Goal: Task Accomplishment & Management: Use online tool/utility

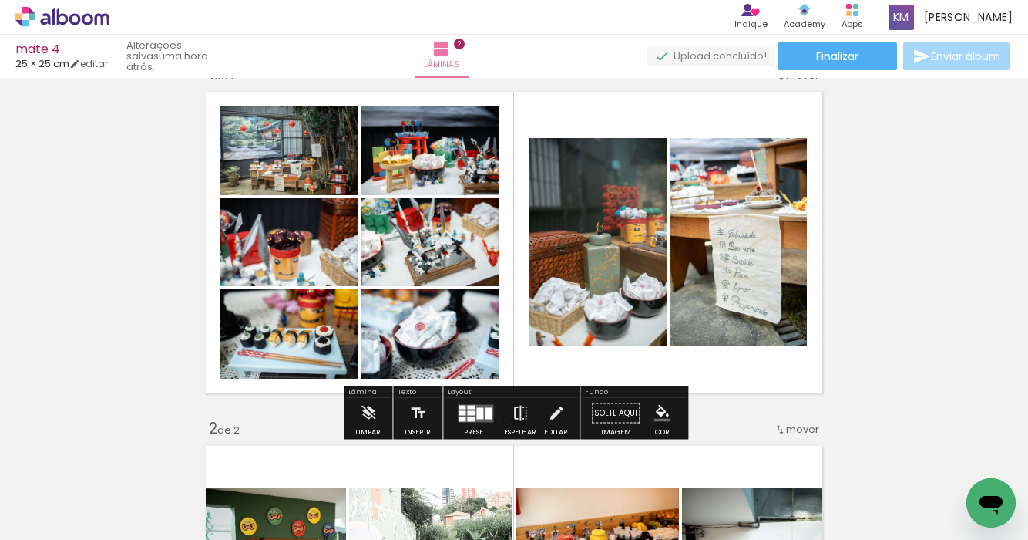
scroll to position [0, 7071]
click at [476, 417] on div at bounding box center [479, 413] width 7 height 12
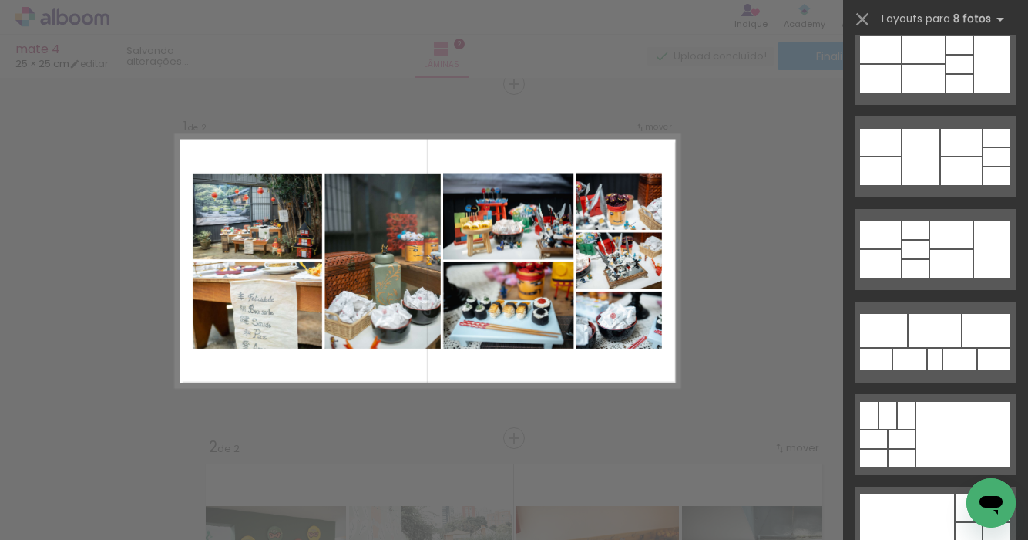
scroll to position [409, 0]
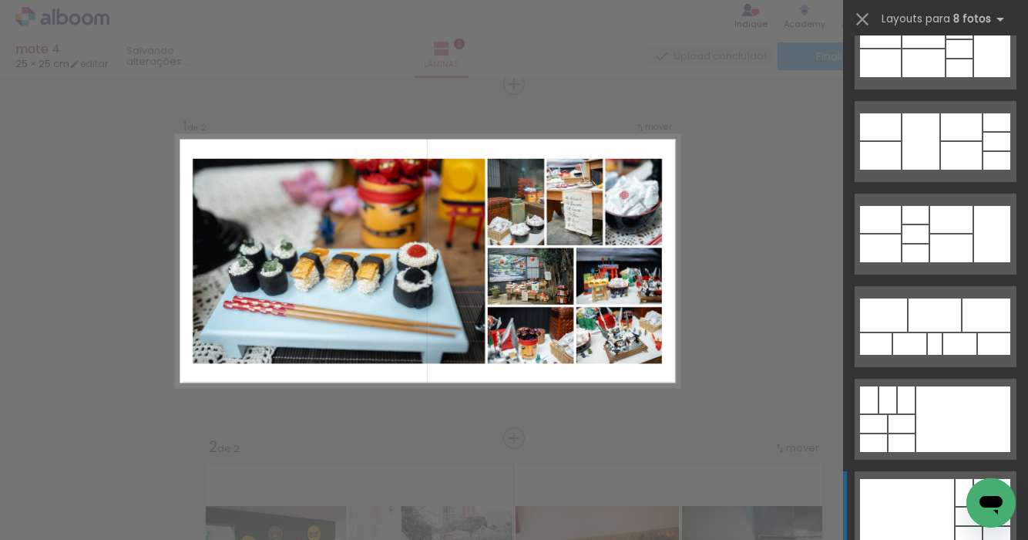
click at [903, 170] on div at bounding box center [921, 141] width 37 height 56
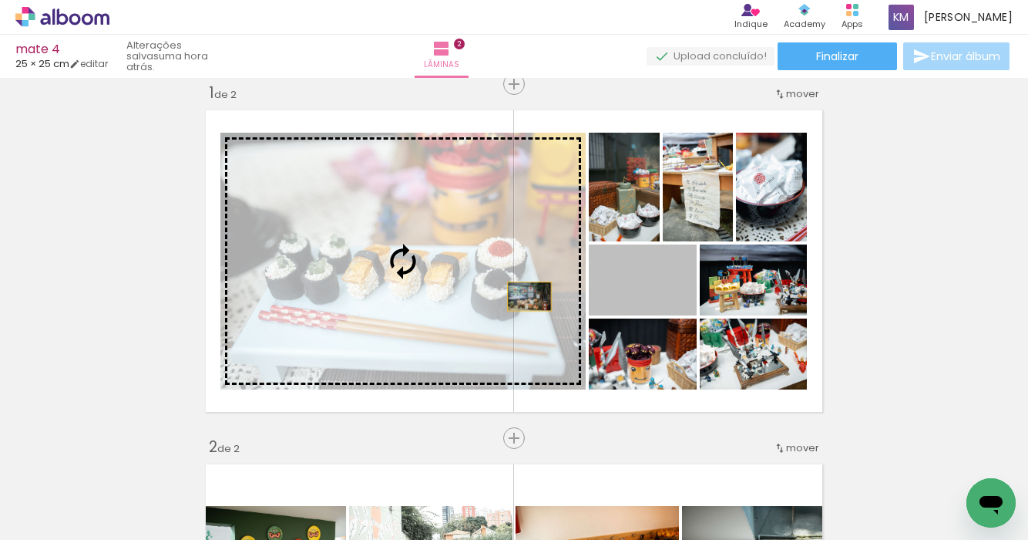
drag, startPoint x: 671, startPoint y: 293, endPoint x: 512, endPoint y: 295, distance: 159.6
click at [0, 0] on slot at bounding box center [0, 0] width 0 height 0
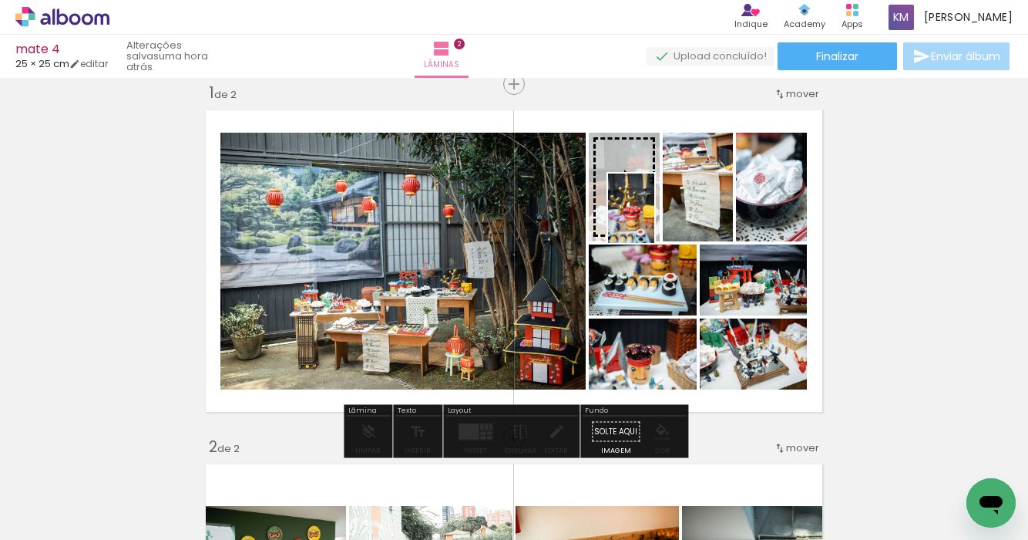
drag, startPoint x: 772, startPoint y: 505, endPoint x: 655, endPoint y: 220, distance: 308.7
click at [655, 220] on quentale-workspace at bounding box center [514, 270] width 1028 height 540
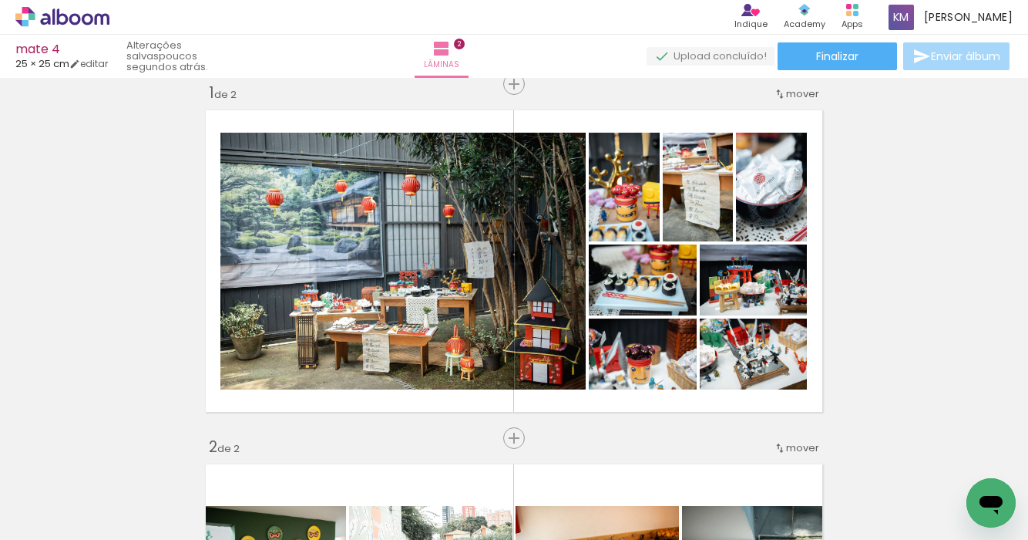
scroll to position [0, 4017]
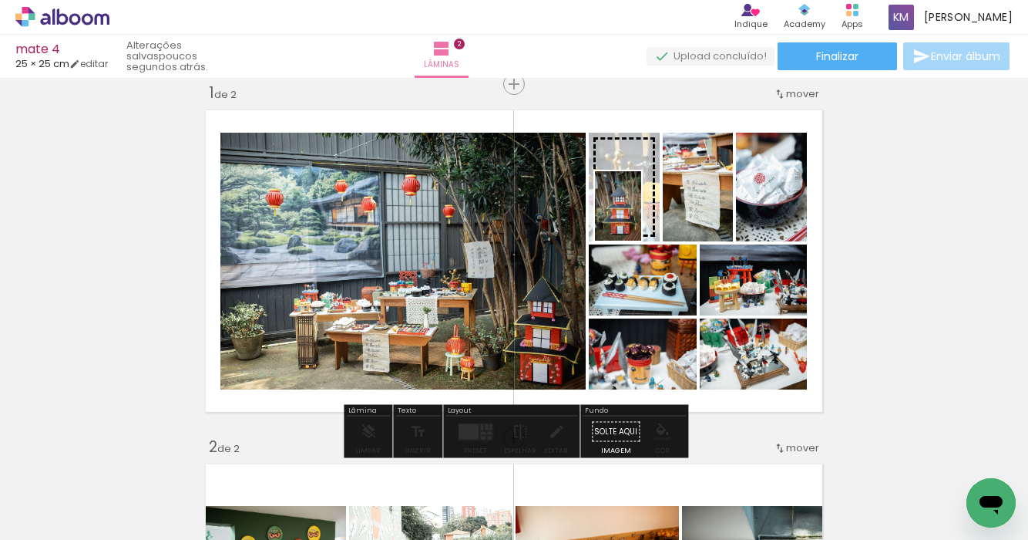
drag, startPoint x: 557, startPoint y: 493, endPoint x: 644, endPoint y: 217, distance: 289.9
click at [644, 217] on quentale-workspace at bounding box center [514, 270] width 1028 height 540
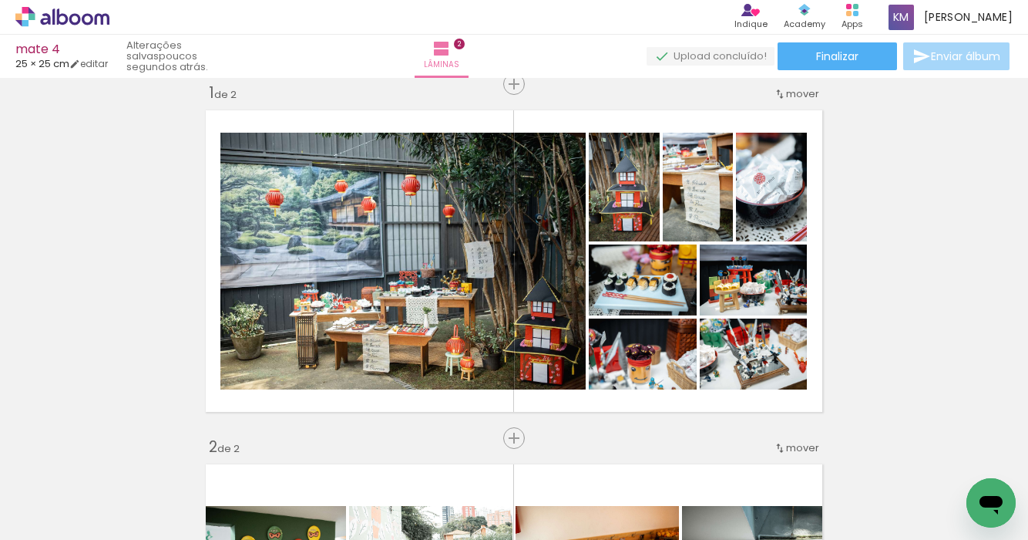
scroll to position [0, 3428]
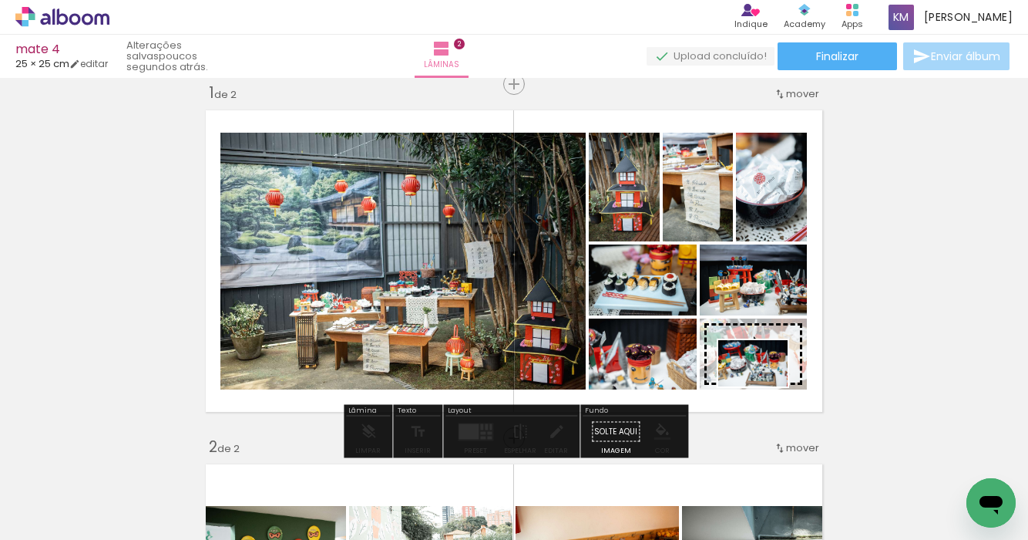
drag, startPoint x: 355, startPoint y: 500, endPoint x: 765, endPoint y: 386, distance: 425.5
click at [765, 386] on quentale-workspace at bounding box center [514, 270] width 1028 height 540
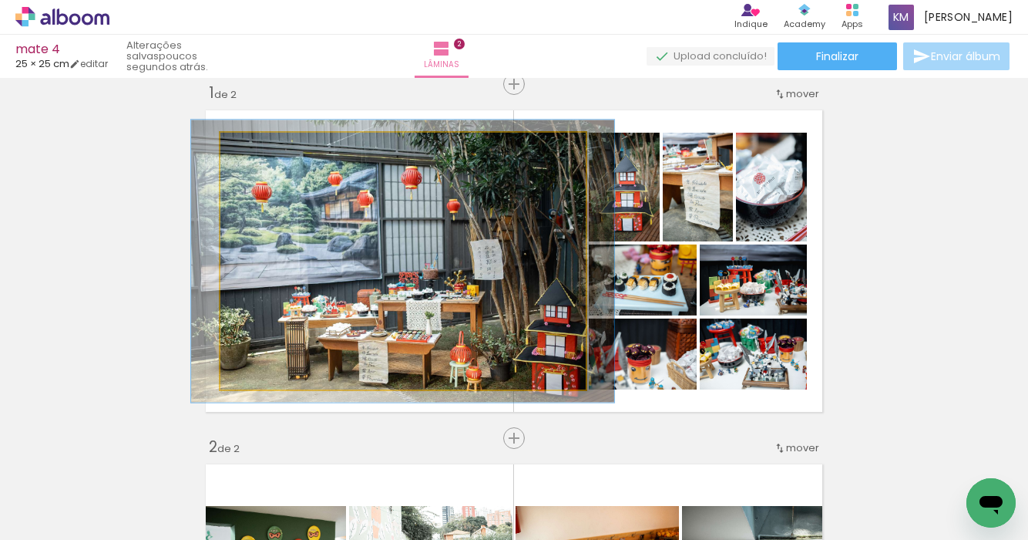
type paper-slider "110"
click at [265, 149] on div at bounding box center [262, 149] width 14 height 14
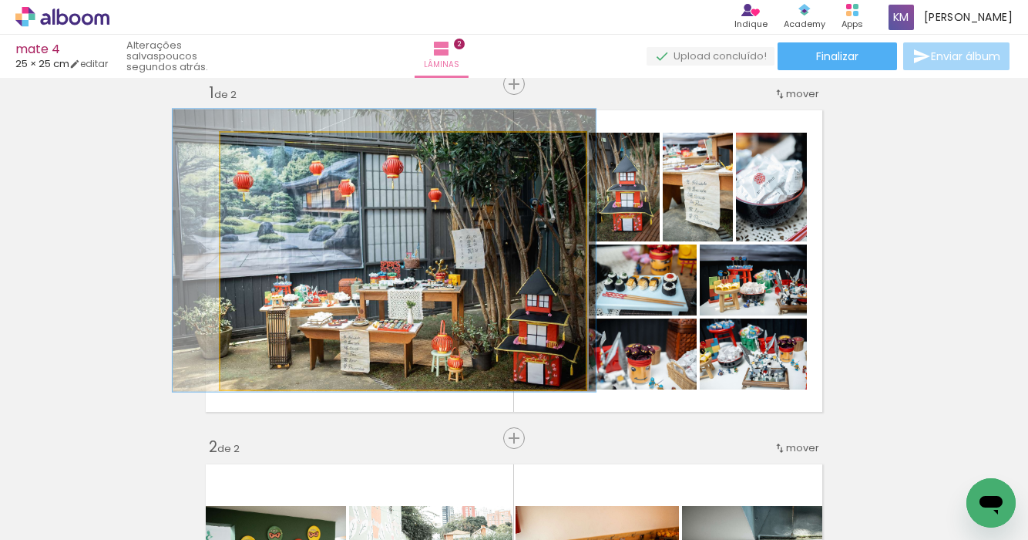
drag, startPoint x: 438, startPoint y: 308, endPoint x: 419, endPoint y: 298, distance: 21.4
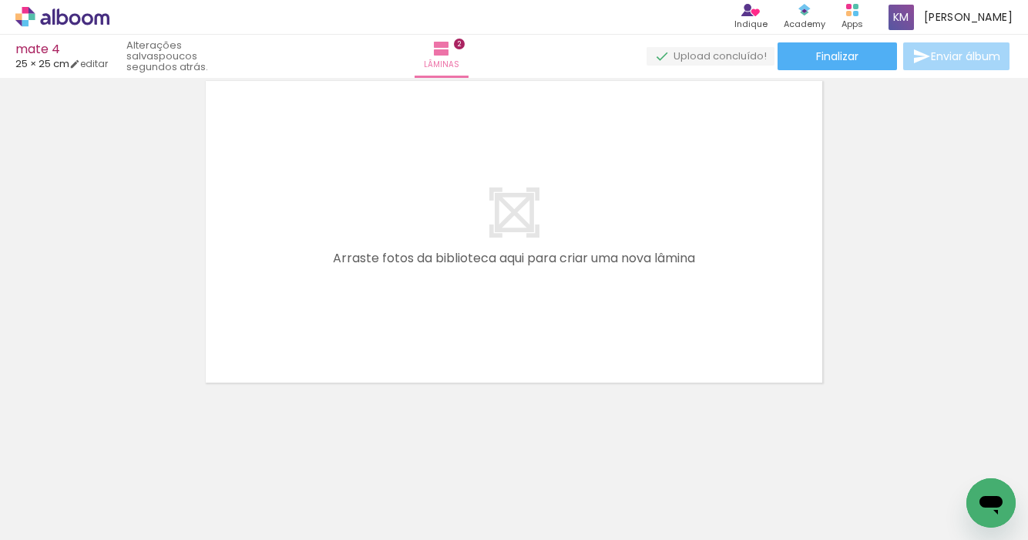
scroll to position [0, 2339]
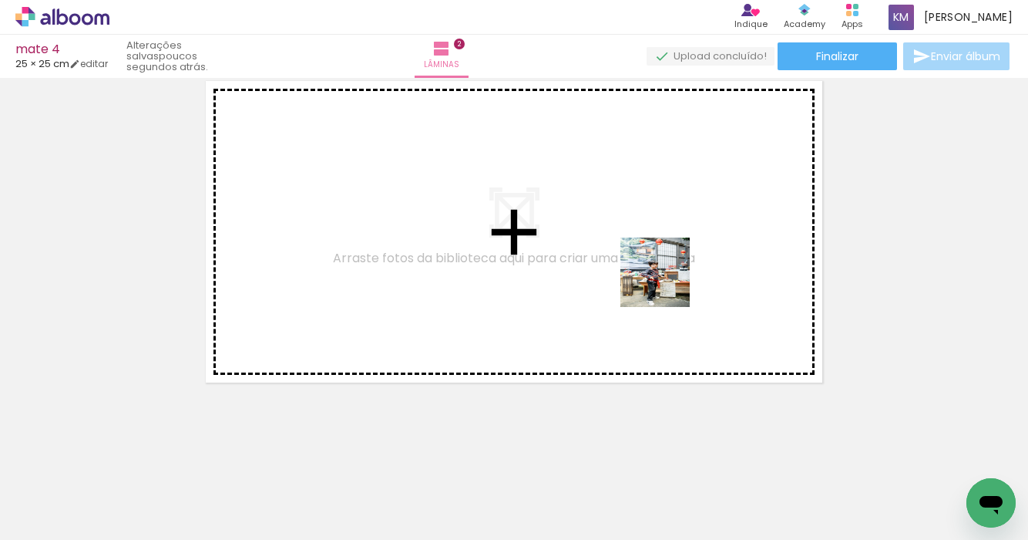
drag, startPoint x: 672, startPoint y: 485, endPoint x: 665, endPoint y: 278, distance: 207.5
click at [665, 278] on quentale-workspace at bounding box center [514, 270] width 1028 height 540
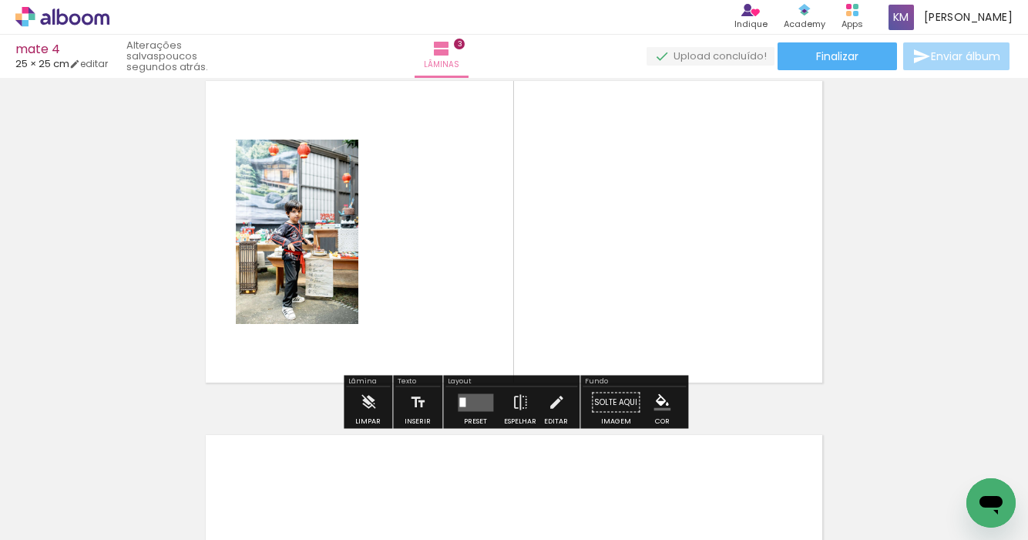
scroll to position [727, 0]
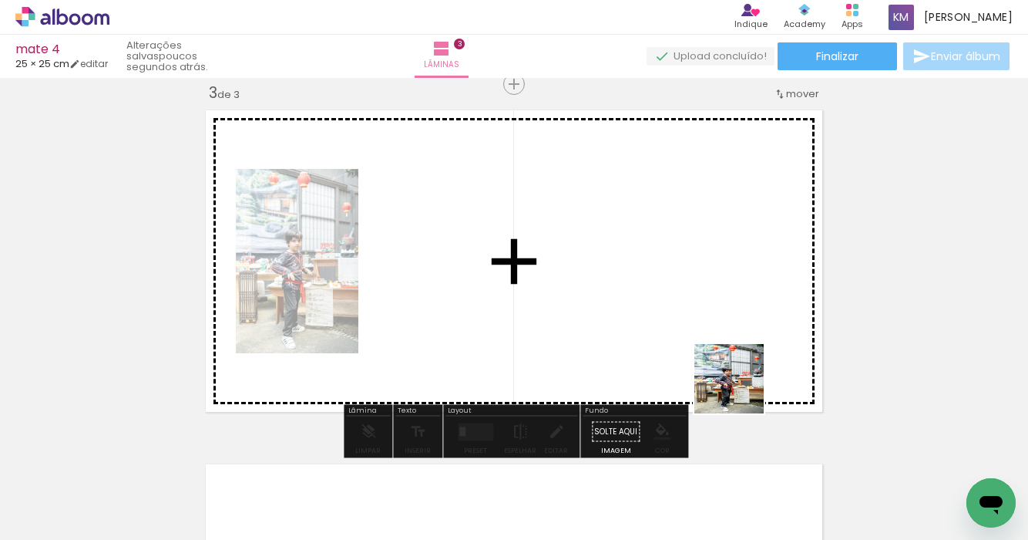
drag, startPoint x: 761, startPoint y: 500, endPoint x: 737, endPoint y: 369, distance: 134.0
click at [737, 369] on quentale-workspace at bounding box center [514, 270] width 1028 height 540
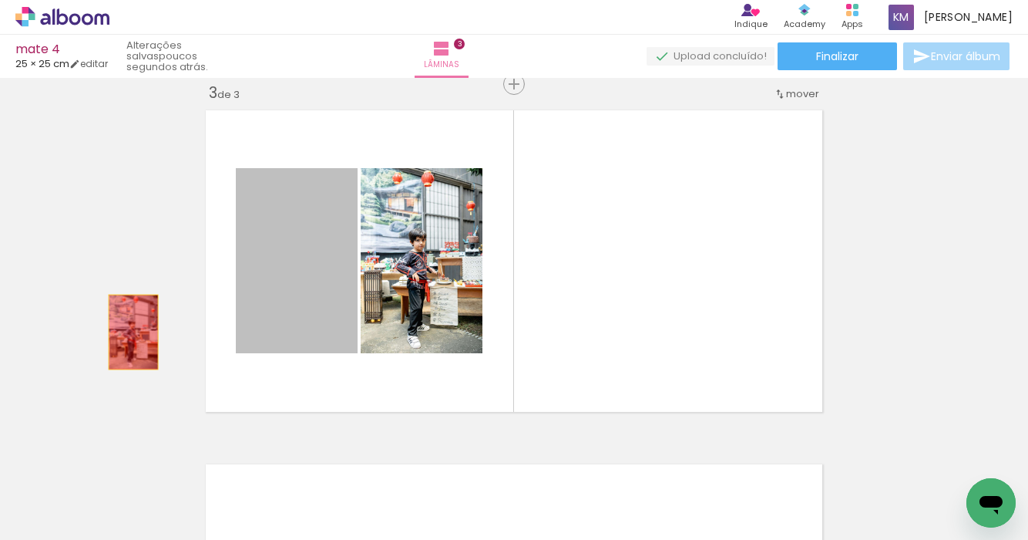
drag, startPoint x: 277, startPoint y: 312, endPoint x: 121, endPoint y: 328, distance: 156.5
click at [121, 328] on div "Inserir lâmina 1 de 3 Inserir lâmina 2 de 3 Inserir lâmina 3 de 3" at bounding box center [514, 64] width 1028 height 1416
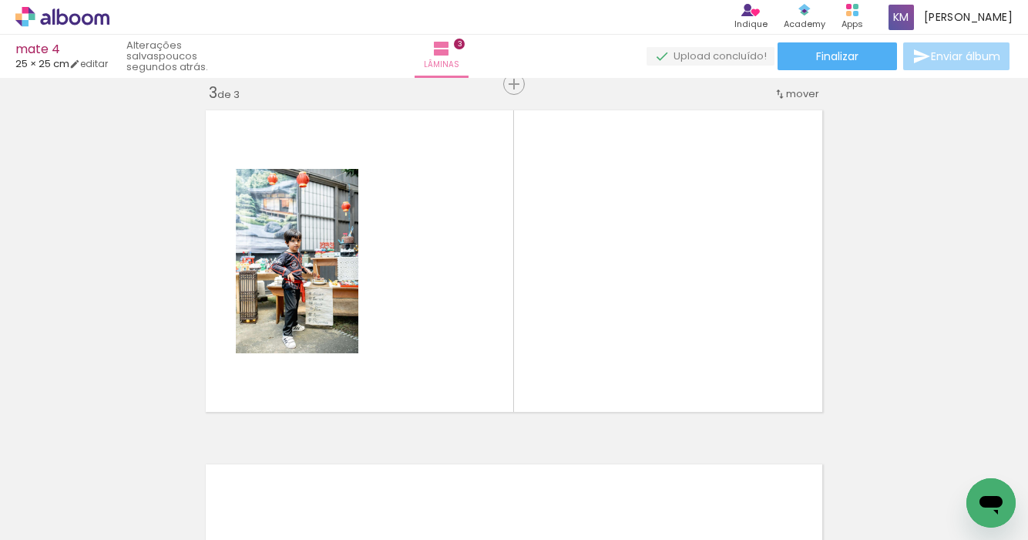
scroll to position [0, 2186]
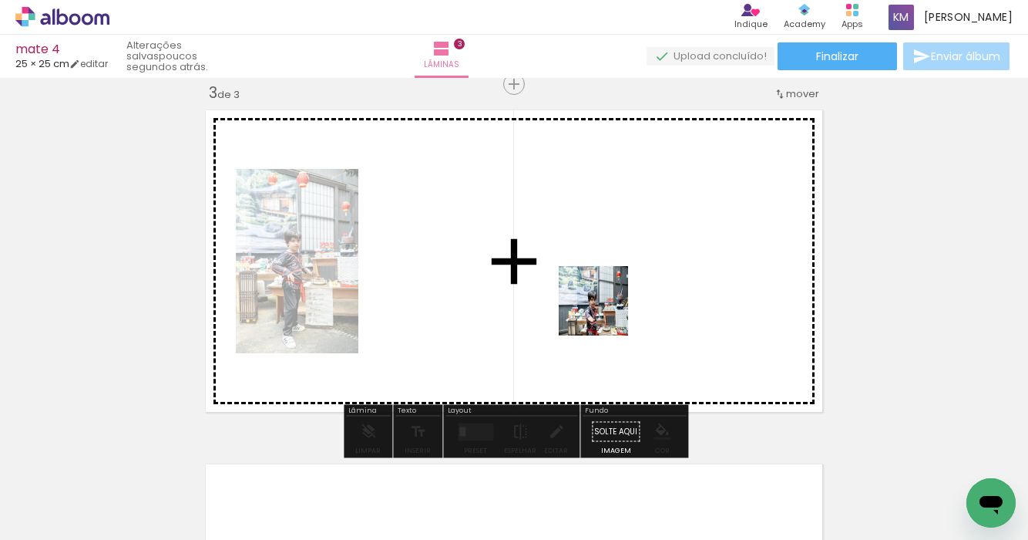
drag, startPoint x: 574, startPoint y: 489, endPoint x: 620, endPoint y: 265, distance: 228.3
click at [620, 265] on quentale-workspace at bounding box center [514, 270] width 1028 height 540
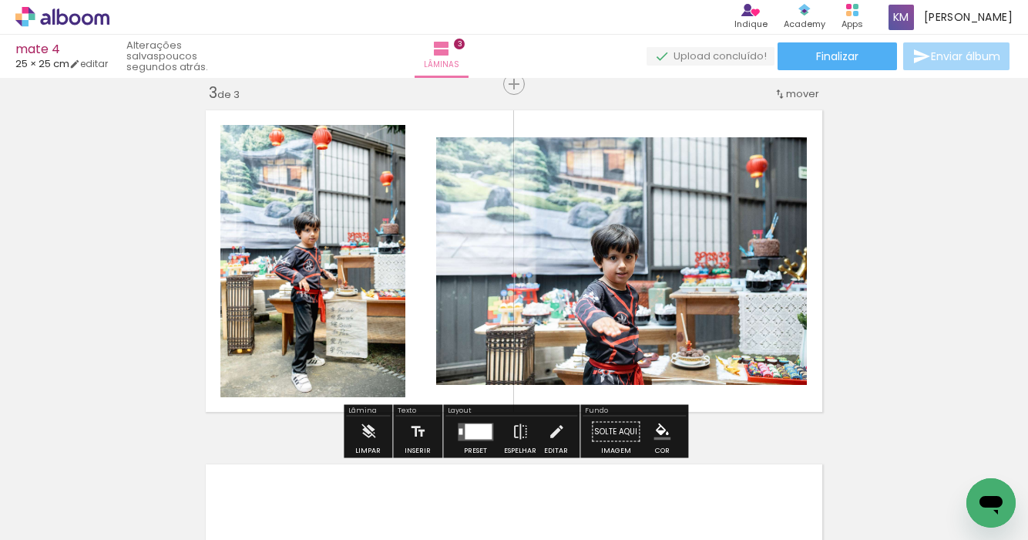
scroll to position [0, 1852]
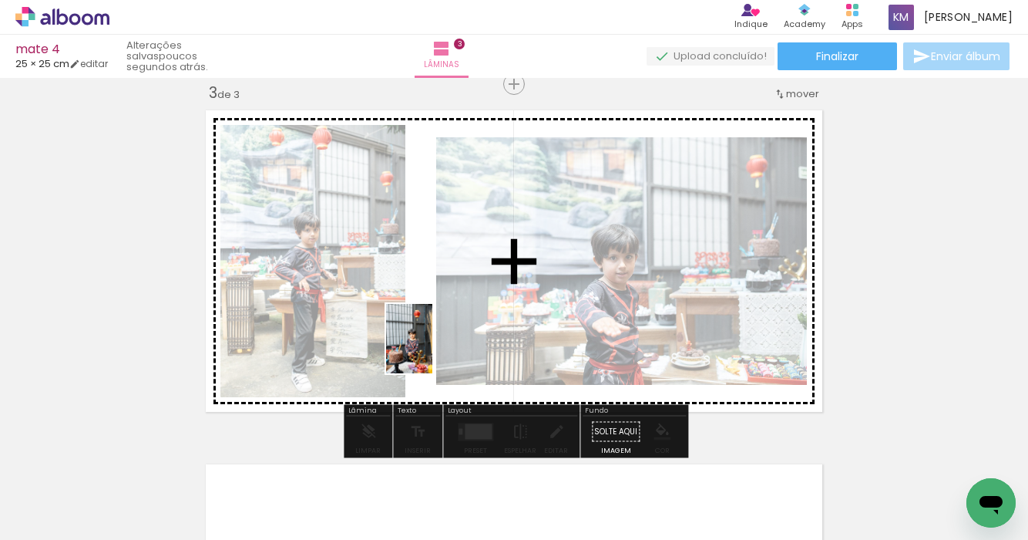
drag, startPoint x: 385, startPoint y: 483, endPoint x: 433, endPoint y: 350, distance: 141.4
click at [433, 350] on quentale-workspace at bounding box center [514, 270] width 1028 height 540
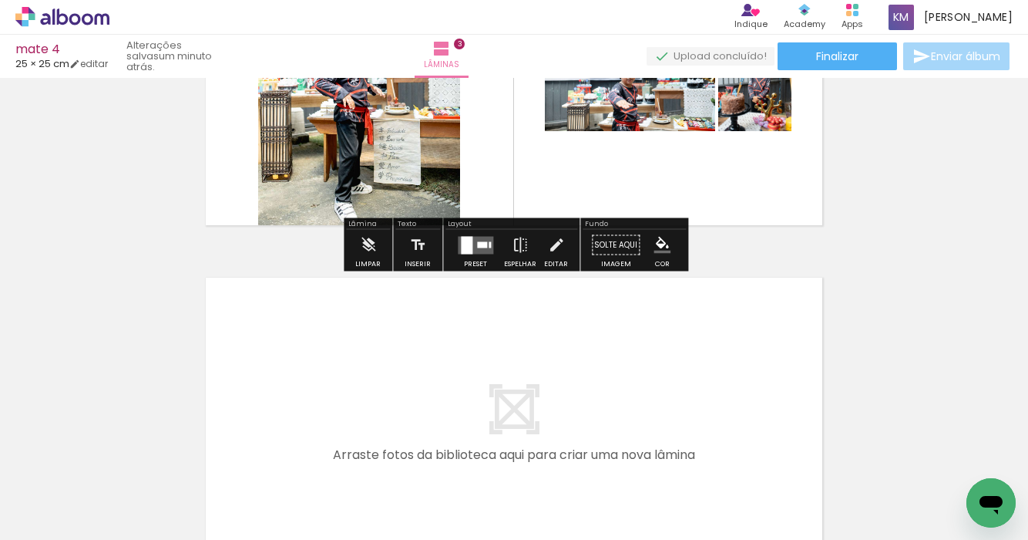
scroll to position [916, 0]
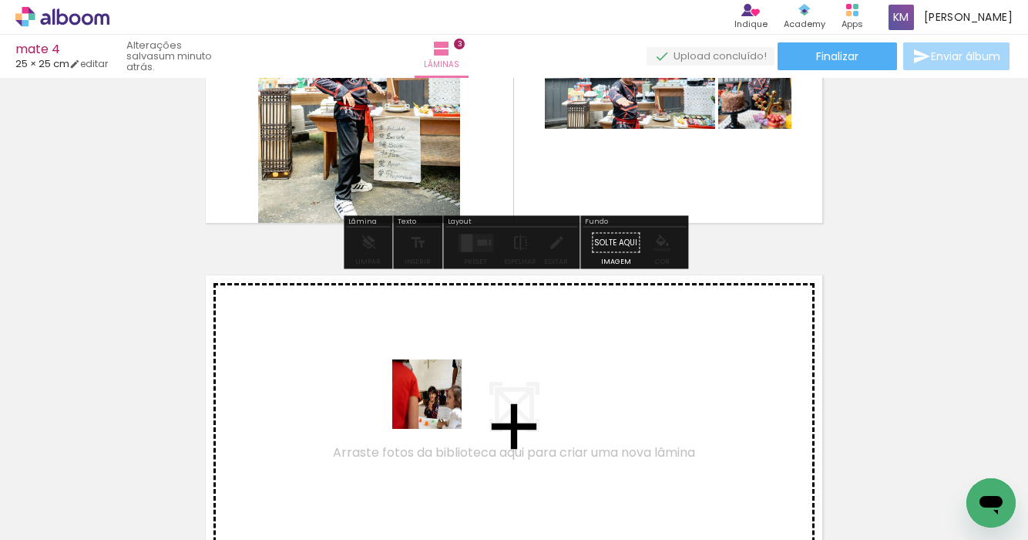
drag, startPoint x: 429, startPoint y: 487, endPoint x: 442, endPoint y: 390, distance: 97.9
click at [442, 390] on quentale-workspace at bounding box center [514, 270] width 1028 height 540
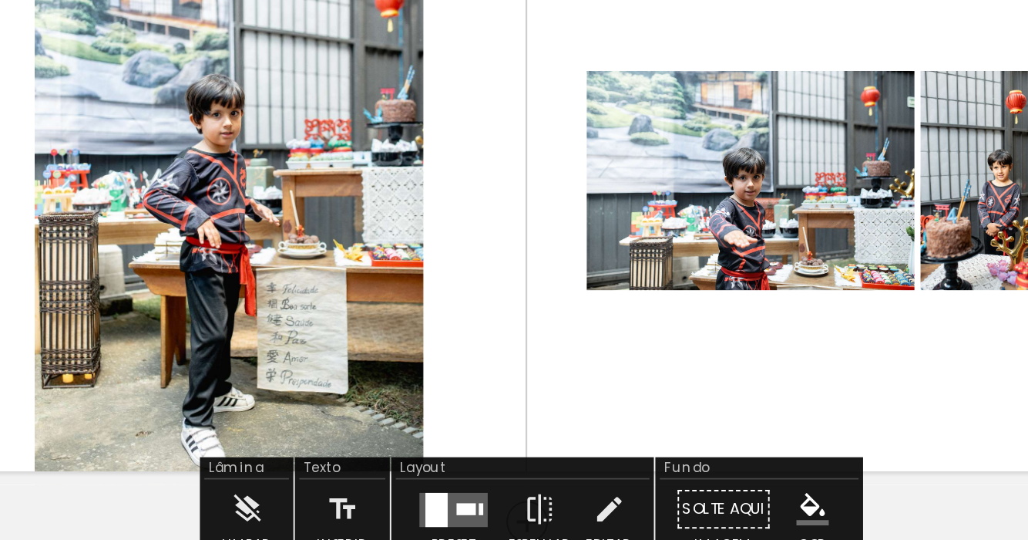
scroll to position [661, 0]
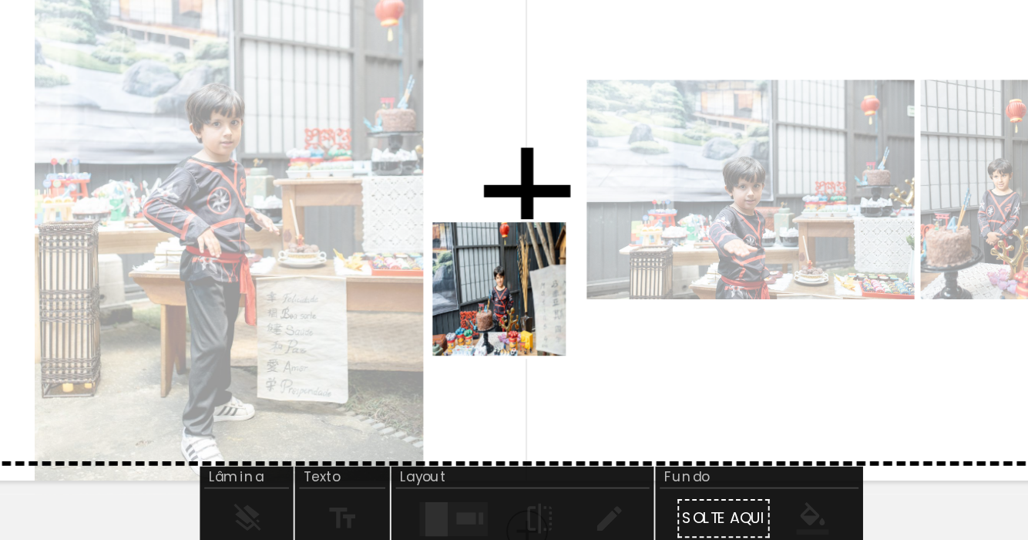
drag, startPoint x: 571, startPoint y: 485, endPoint x: 510, endPoint y: 388, distance: 114.2
click at [510, 389] on quentale-workspace at bounding box center [514, 270] width 1028 height 540
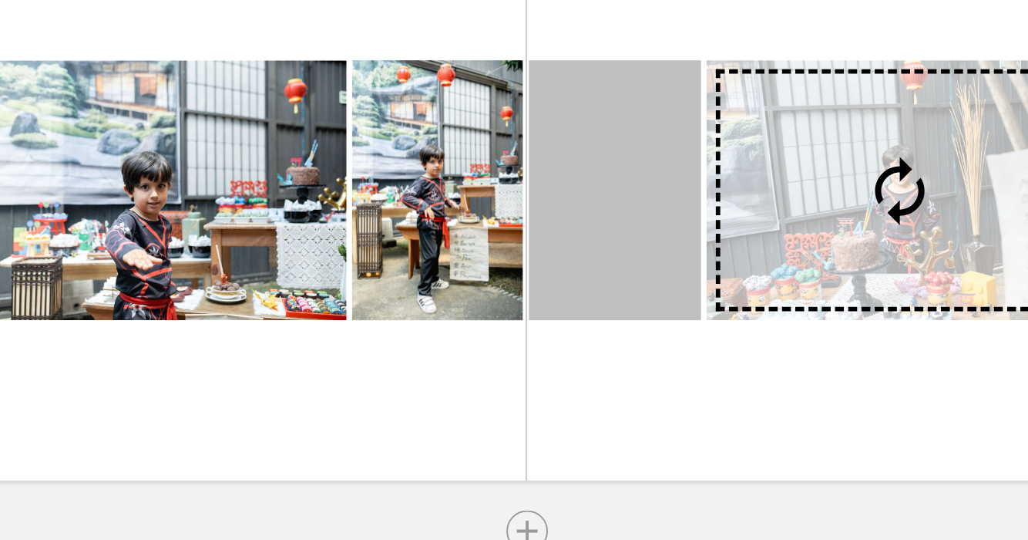
drag, startPoint x: 540, startPoint y: 336, endPoint x: 796, endPoint y: 383, distance: 260.2
click at [0, 0] on slot at bounding box center [0, 0] width 0 height 0
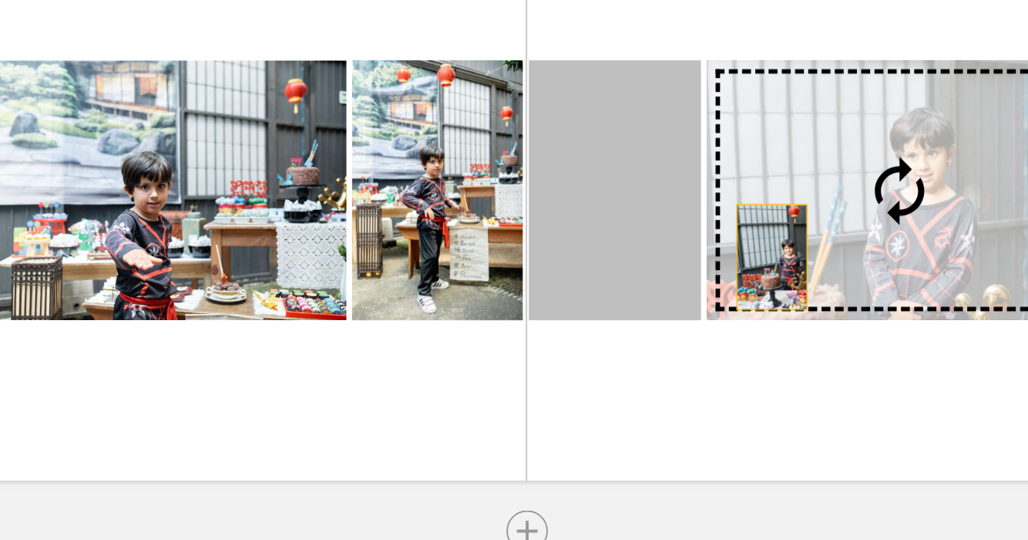
drag, startPoint x: 591, startPoint y: 360, endPoint x: 641, endPoint y: 361, distance: 50.9
click at [0, 0] on slot at bounding box center [0, 0] width 0 height 0
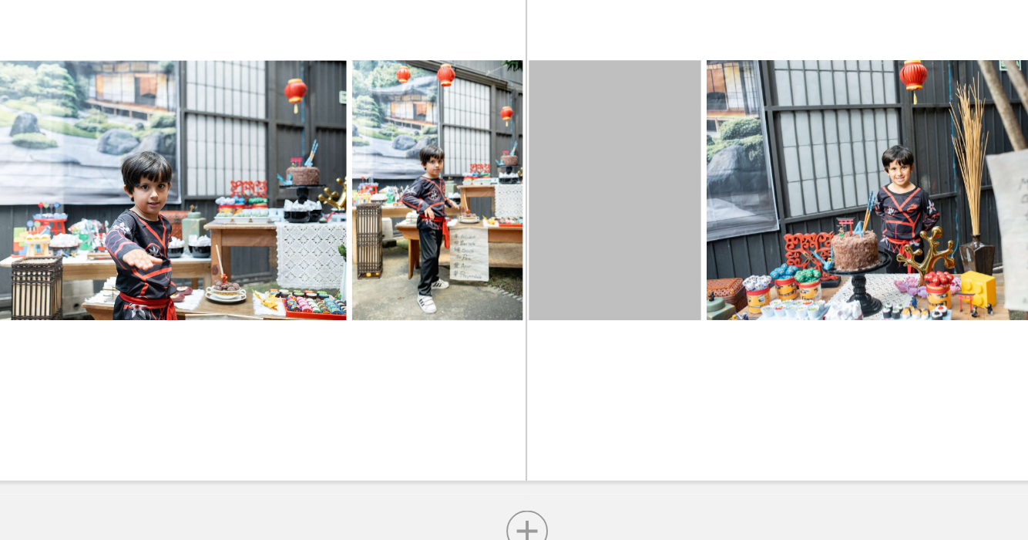
drag, startPoint x: 562, startPoint y: 390, endPoint x: 795, endPoint y: 443, distance: 238.7
click at [795, 443] on quentale-workspace at bounding box center [514, 270] width 1028 height 540
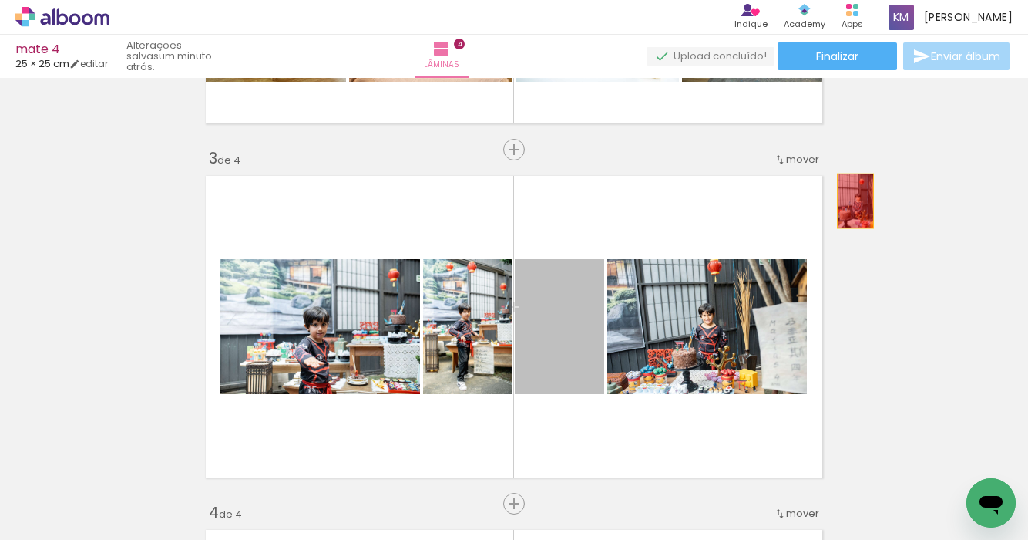
drag, startPoint x: 569, startPoint y: 339, endPoint x: 883, endPoint y: 200, distance: 343.1
click at [883, 200] on div "Inserir lâmina 1 de 4 Inserir lâmina 2 de 4 Inserir lâmina 3 de 4 Inserir lâmin…" at bounding box center [514, 307] width 1028 height 1770
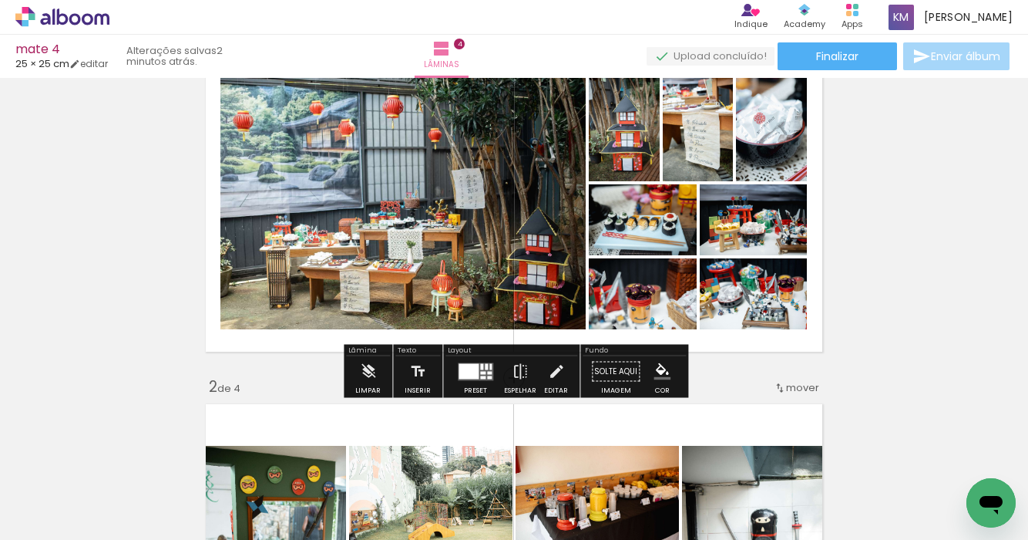
scroll to position [74, 0]
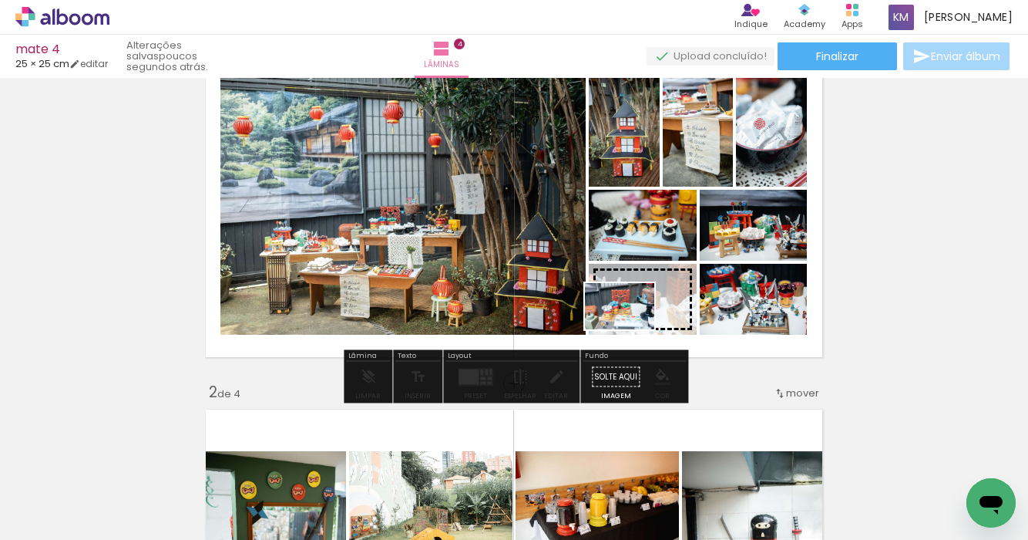
drag, startPoint x: 446, startPoint y: 493, endPoint x: 632, endPoint y: 328, distance: 248.5
click at [632, 328] on quentale-workspace at bounding box center [514, 270] width 1028 height 540
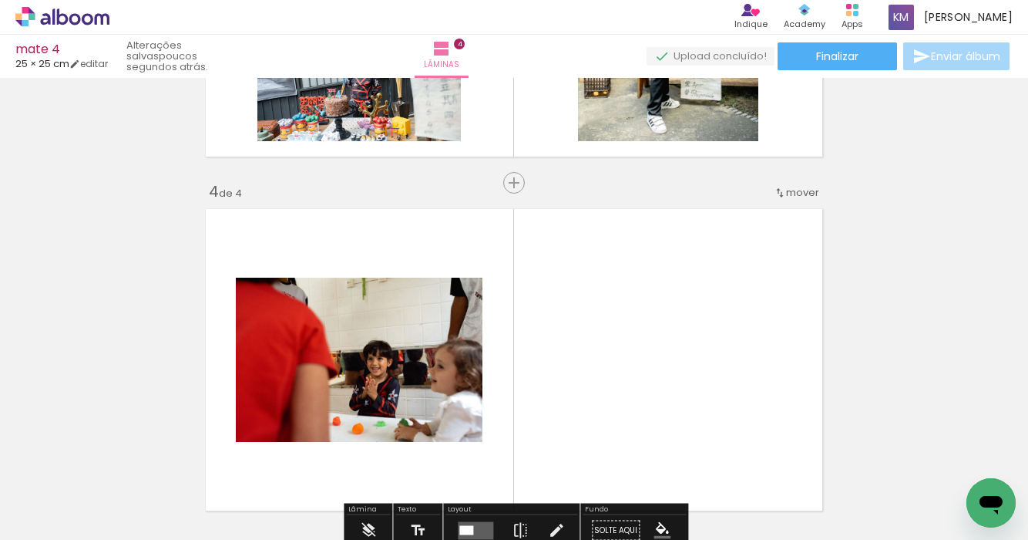
scroll to position [993, 0]
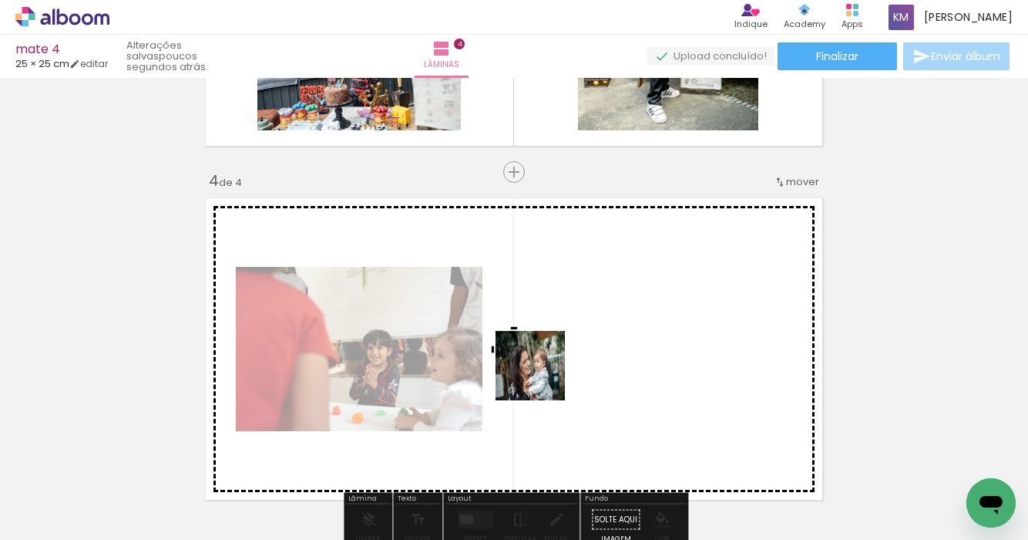
drag, startPoint x: 418, startPoint y: 485, endPoint x: 580, endPoint y: 359, distance: 204.9
click at [580, 359] on quentale-workspace at bounding box center [514, 270] width 1028 height 540
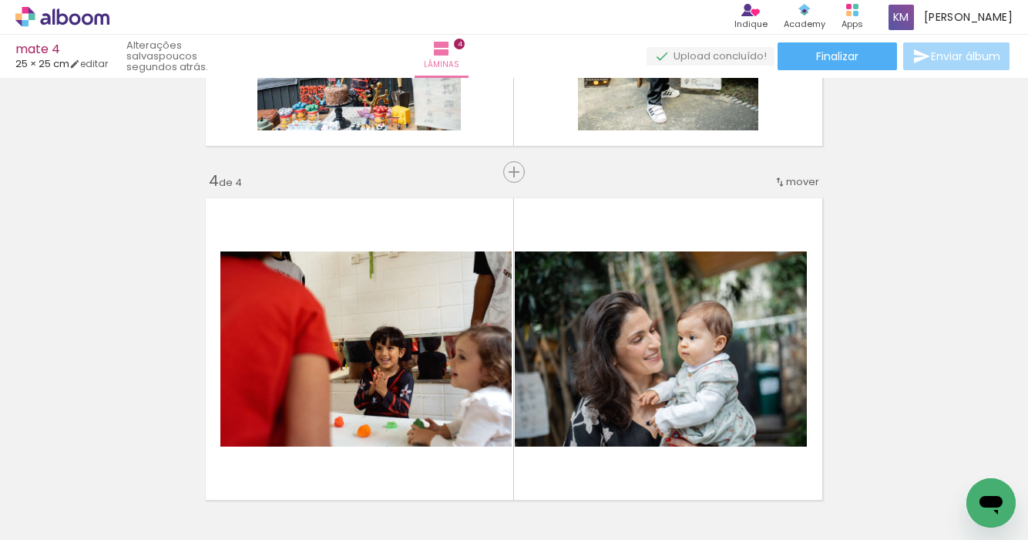
scroll to position [0, 7949]
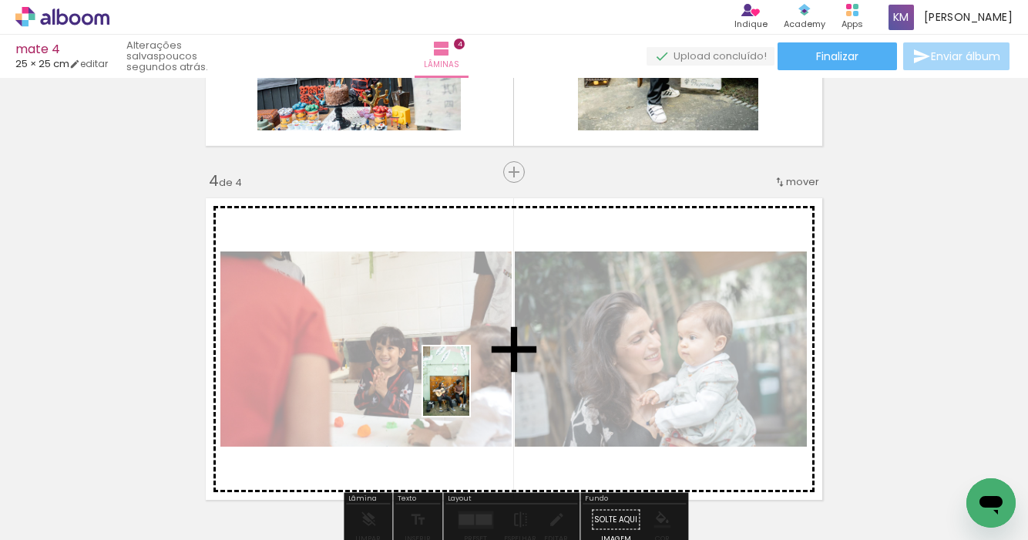
drag, startPoint x: 483, startPoint y: 492, endPoint x: 470, endPoint y: 392, distance: 101.1
click at [470, 392] on quentale-workspace at bounding box center [514, 270] width 1028 height 540
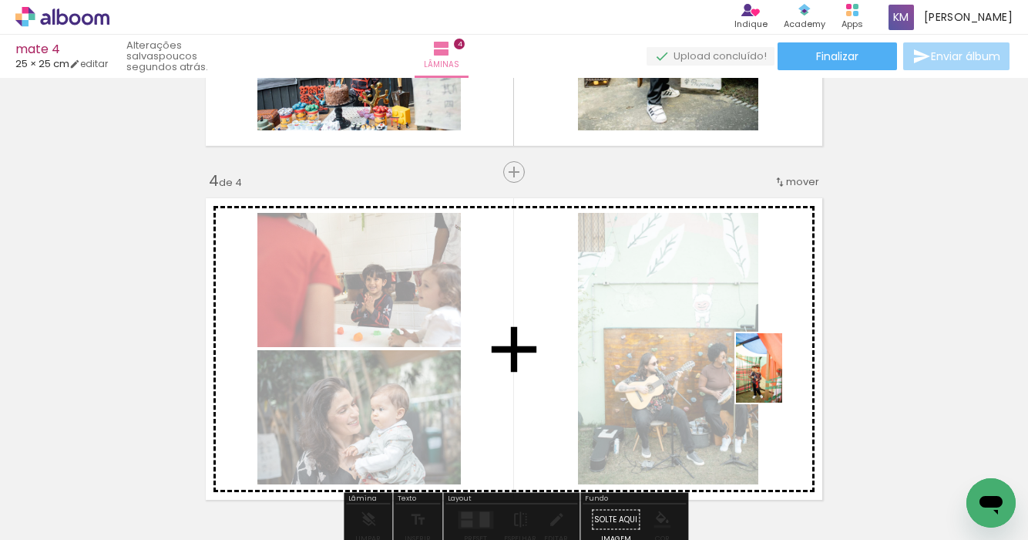
drag, startPoint x: 850, startPoint y: 492, endPoint x: 783, endPoint y: 379, distance: 131.4
click at [783, 379] on quentale-workspace at bounding box center [514, 270] width 1028 height 540
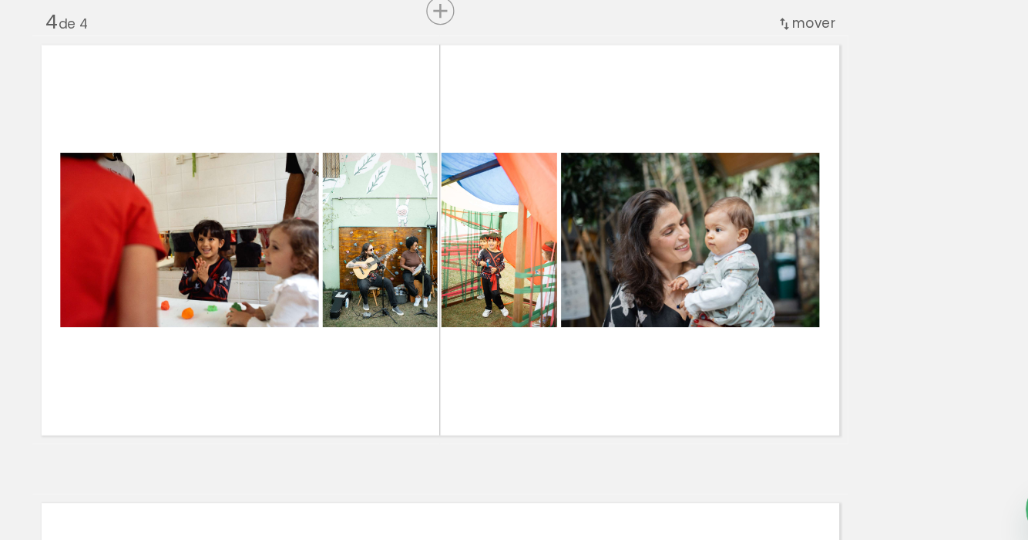
scroll to position [0, 8430]
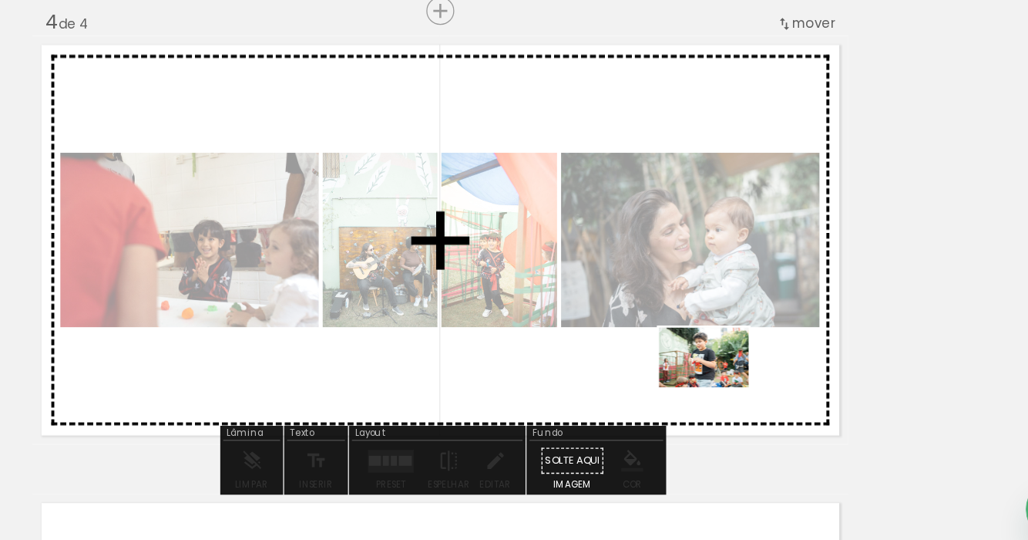
drag, startPoint x: 711, startPoint y: 483, endPoint x: 729, endPoint y: 409, distance: 76.3
click at [729, 409] on quentale-workspace at bounding box center [514, 270] width 1028 height 540
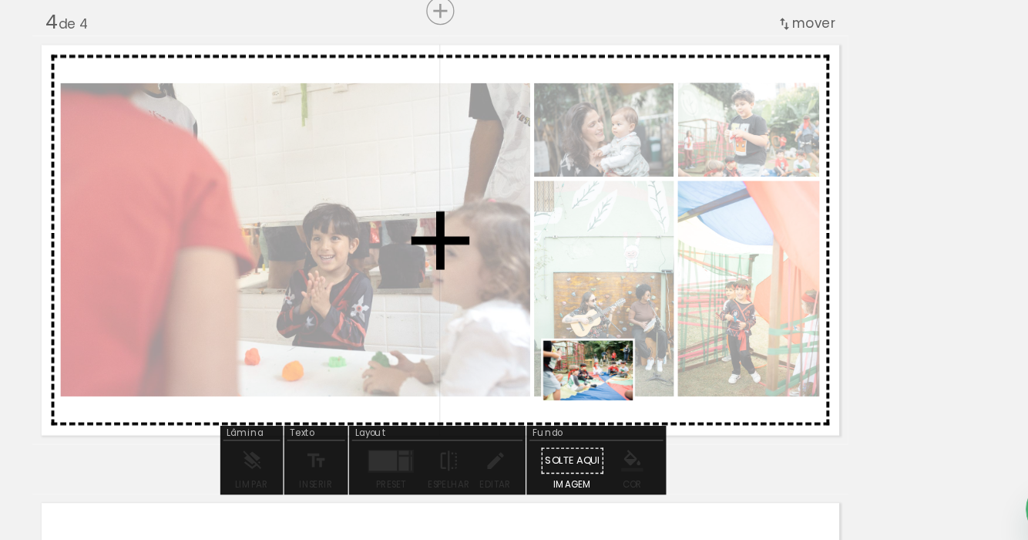
drag, startPoint x: 631, startPoint y: 488, endPoint x: 641, endPoint y: 418, distance: 70.9
click at [641, 418] on quentale-workspace at bounding box center [514, 270] width 1028 height 540
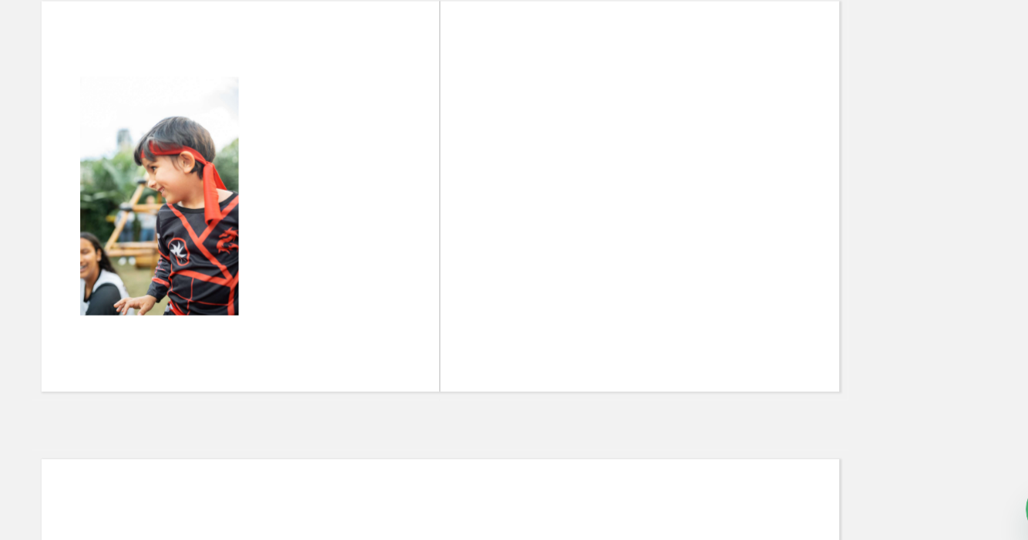
scroll to position [0, 11461]
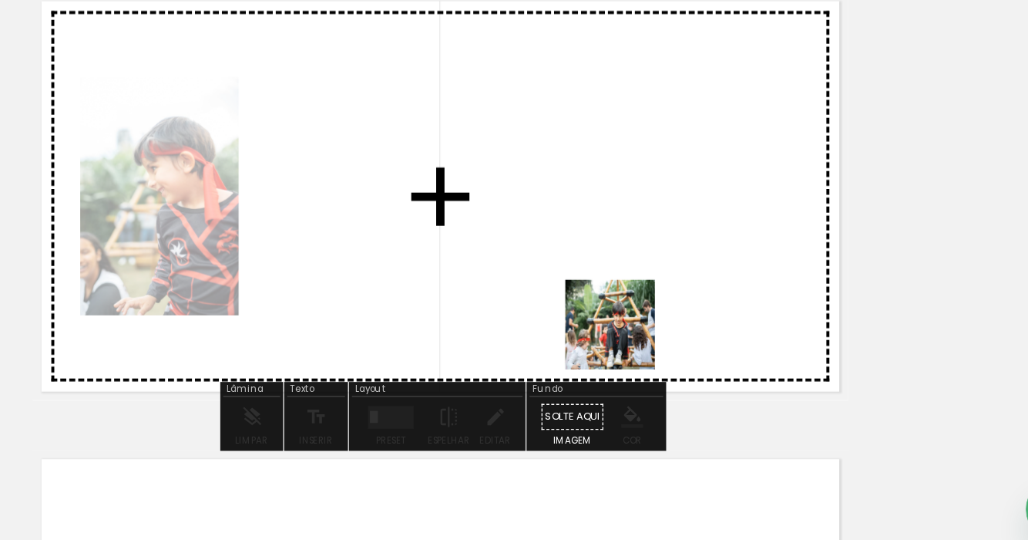
drag, startPoint x: 619, startPoint y: 490, endPoint x: 678, endPoint y: 321, distance: 178.7
click at [678, 321] on quentale-workspace at bounding box center [514, 270] width 1028 height 540
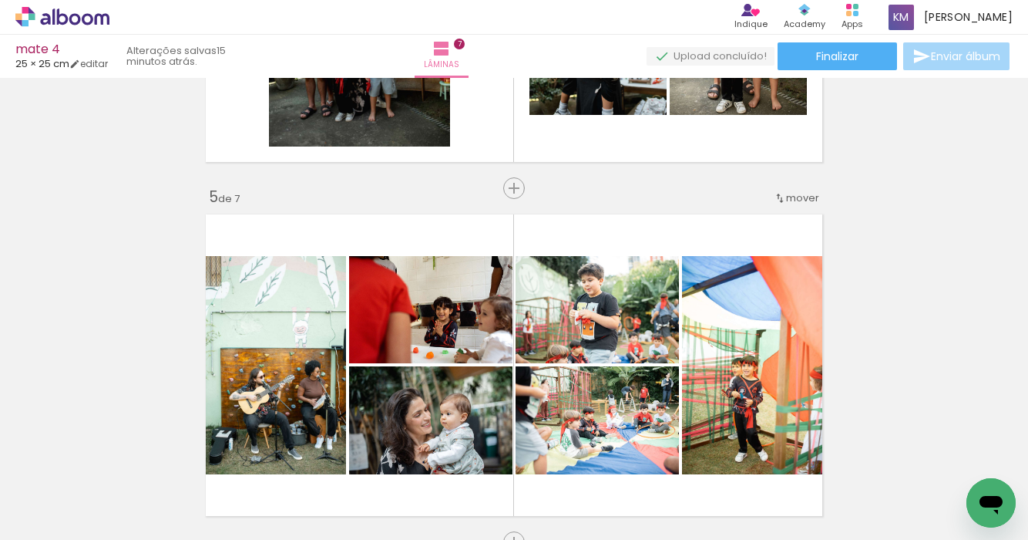
scroll to position [0, 16980]
